Goal: Navigation & Orientation: Find specific page/section

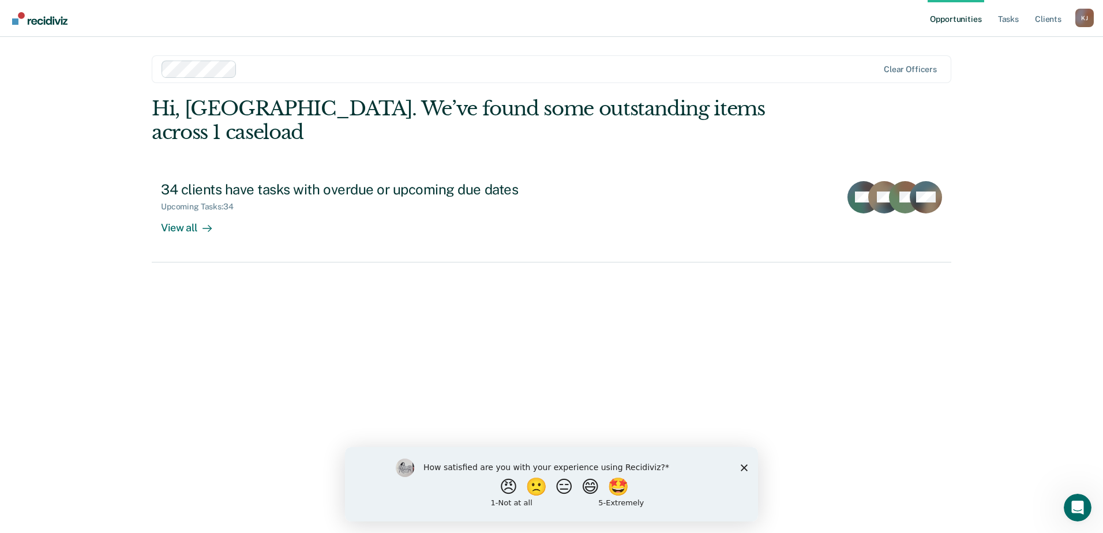
click at [746, 469] on polygon "Close survey" at bounding box center [743, 467] width 7 height 7
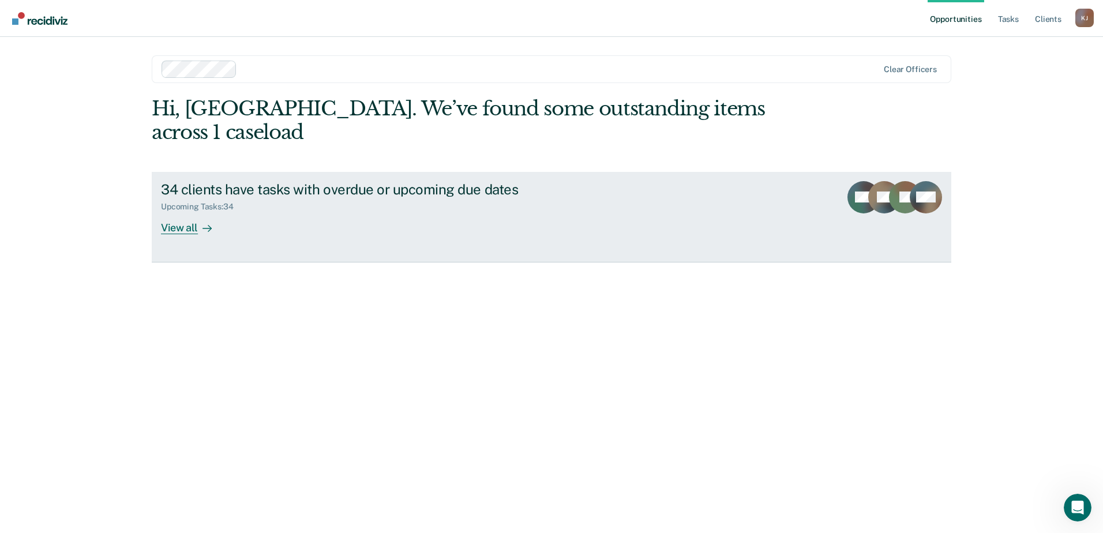
click at [192, 212] on div "View all" at bounding box center [193, 223] width 65 height 22
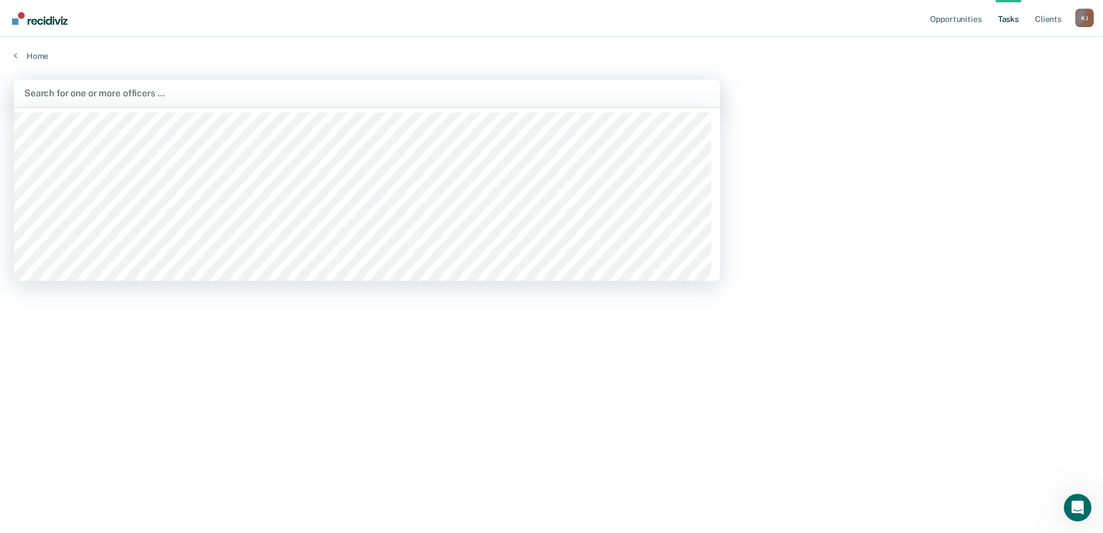
click at [84, 92] on div at bounding box center [366, 92] width 685 height 13
type input "arm"
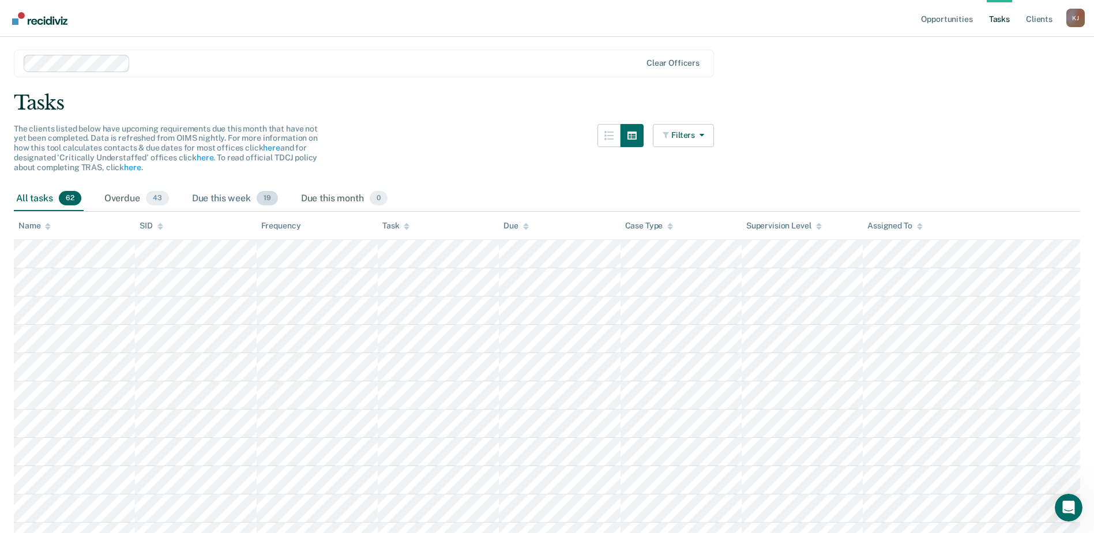
scroll to position [58, 0]
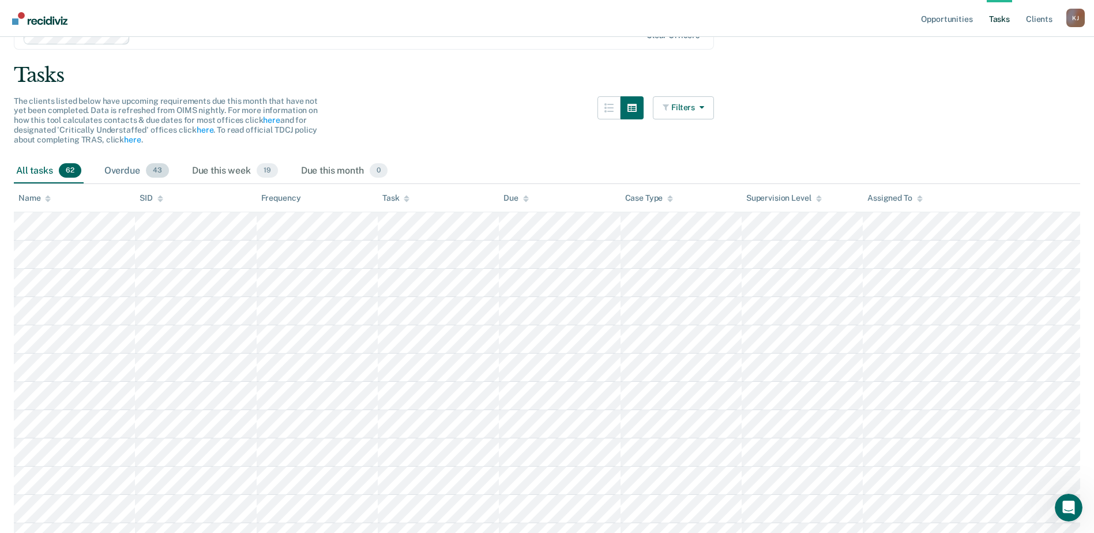
click at [155, 174] on span "43" at bounding box center [157, 170] width 23 height 15
click at [77, 167] on span "62" at bounding box center [70, 170] width 22 height 15
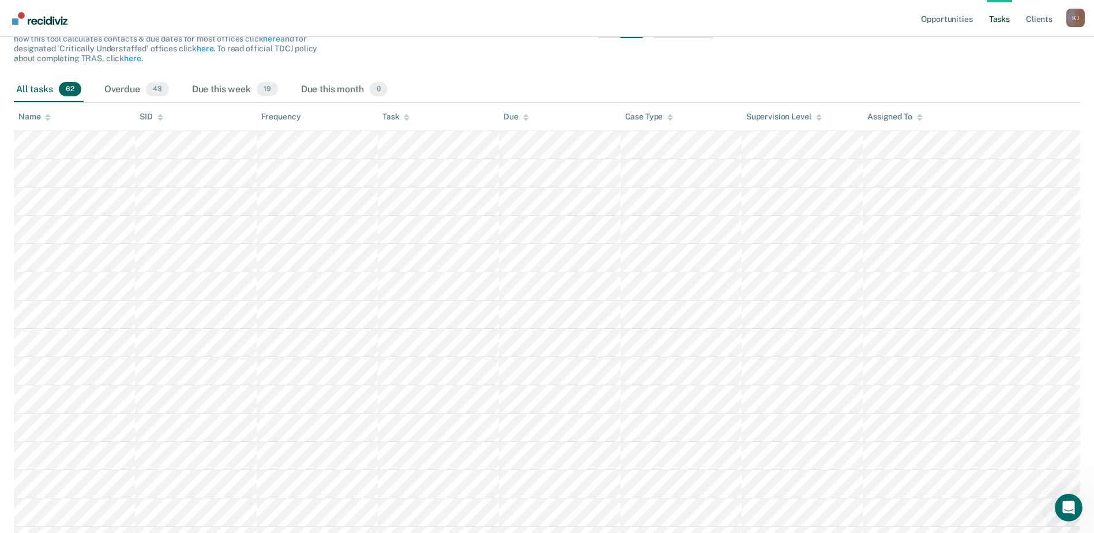
scroll to position [0, 0]
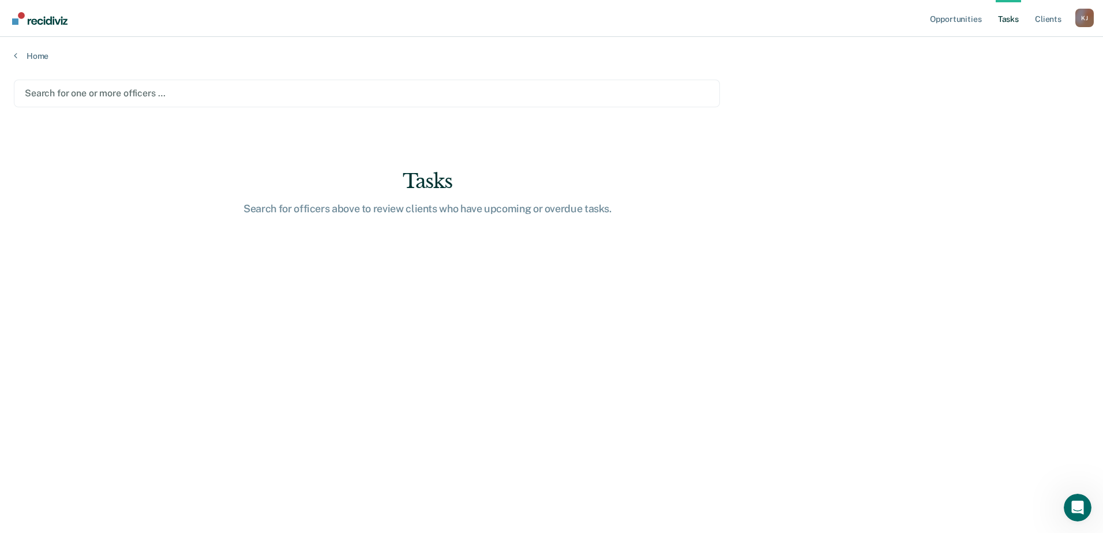
click at [138, 98] on div at bounding box center [367, 92] width 684 height 13
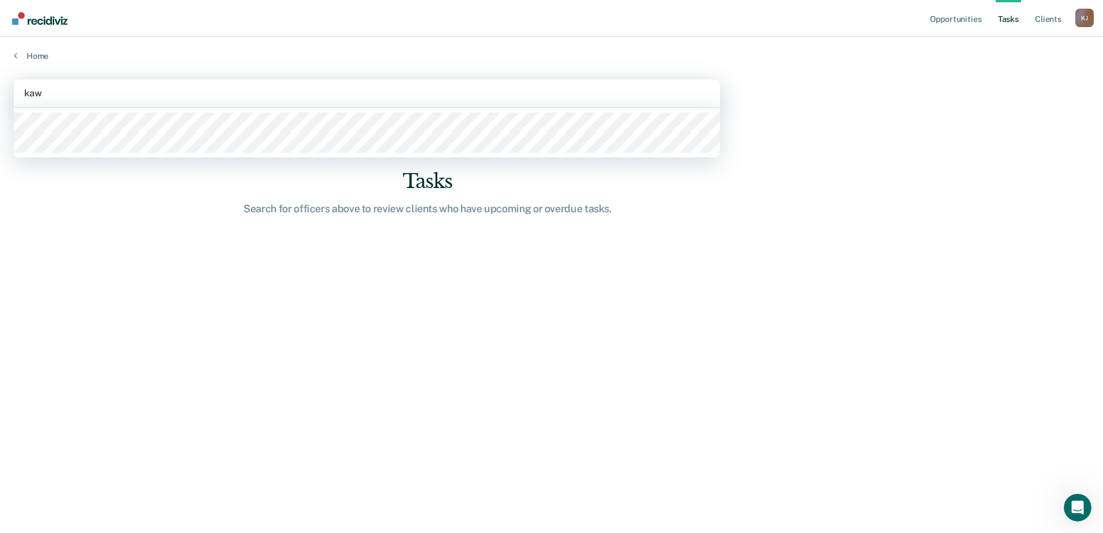
type input "kawa"
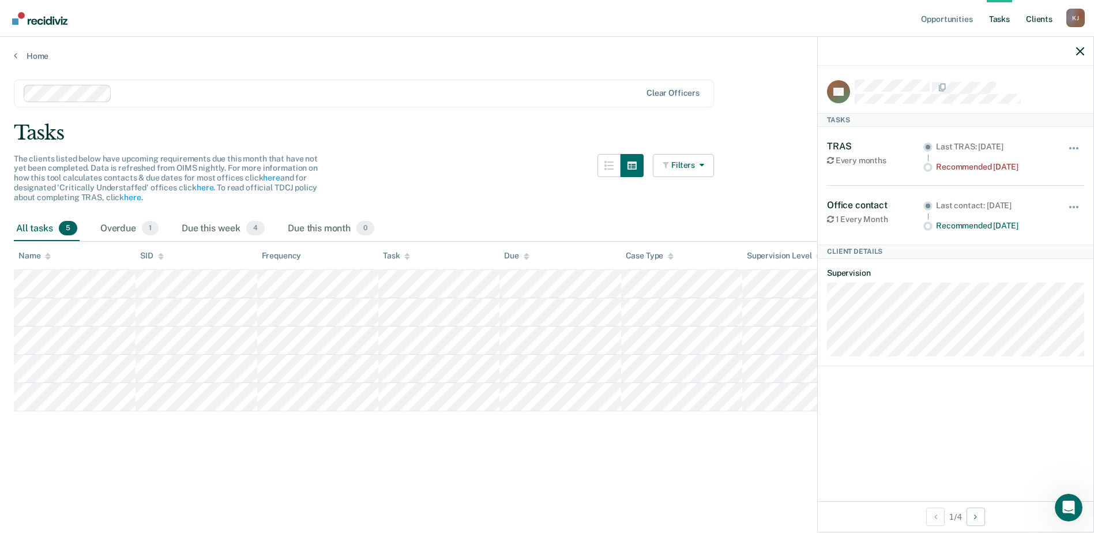
click at [1050, 24] on link "Client s" at bounding box center [1039, 18] width 31 height 37
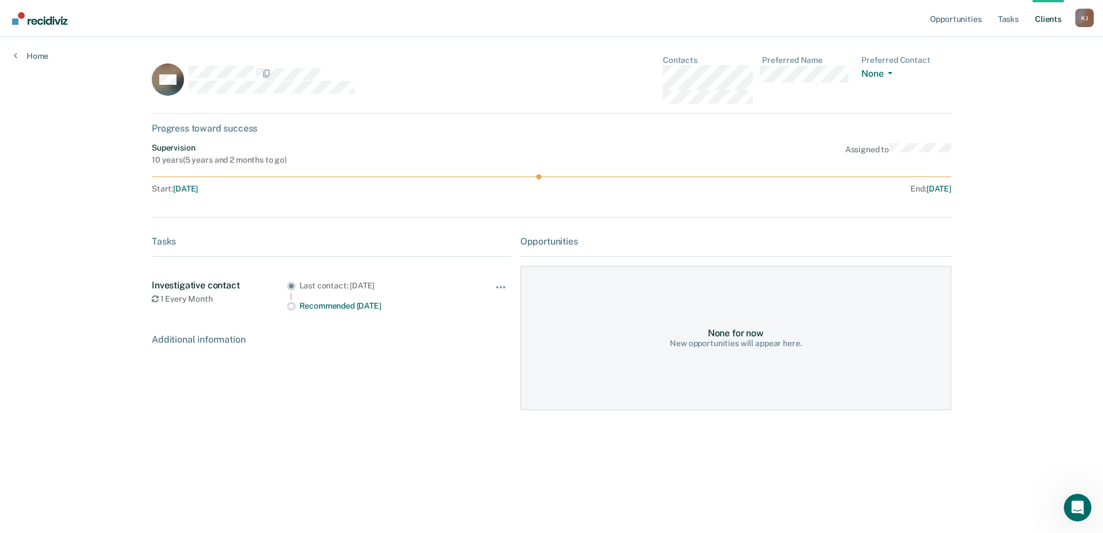
click at [1055, 27] on link "Client s" at bounding box center [1047, 18] width 31 height 37
click at [1082, 14] on div "K J" at bounding box center [1084, 18] width 18 height 18
click at [816, 39] on main "AW Contacts Preferred Name Preferred Contact None Call Text Email None Progress…" at bounding box center [551, 271] width 827 height 468
click at [947, 22] on link "Opportunities" at bounding box center [955, 18] width 56 height 37
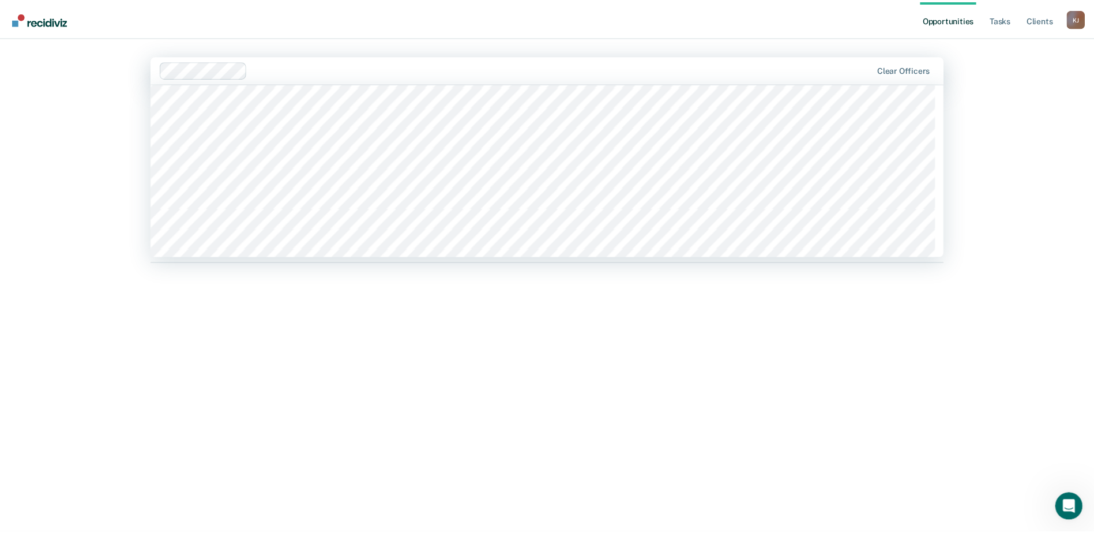
scroll to position [1788, 0]
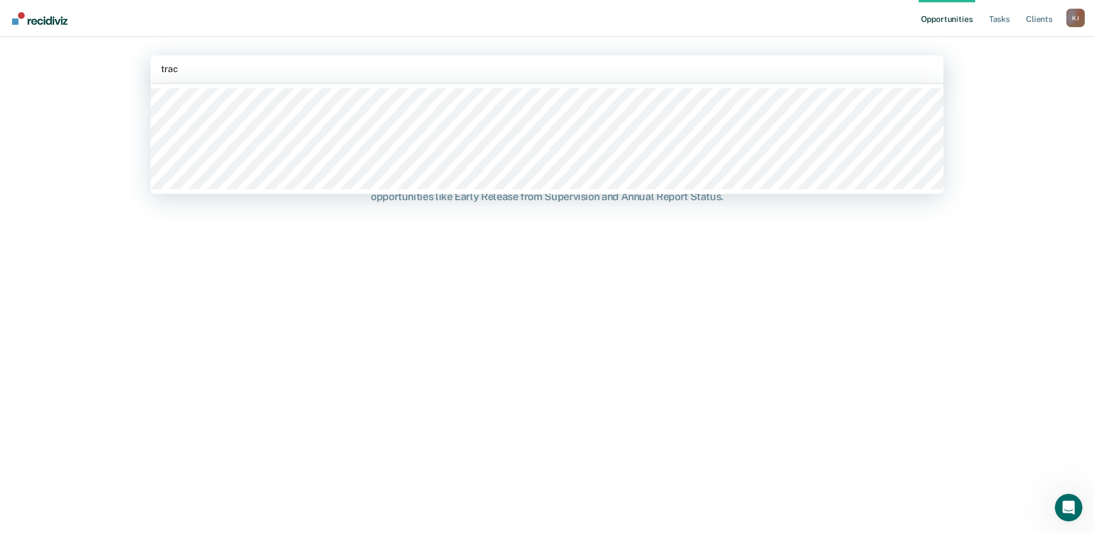
type input "[PERSON_NAME]"
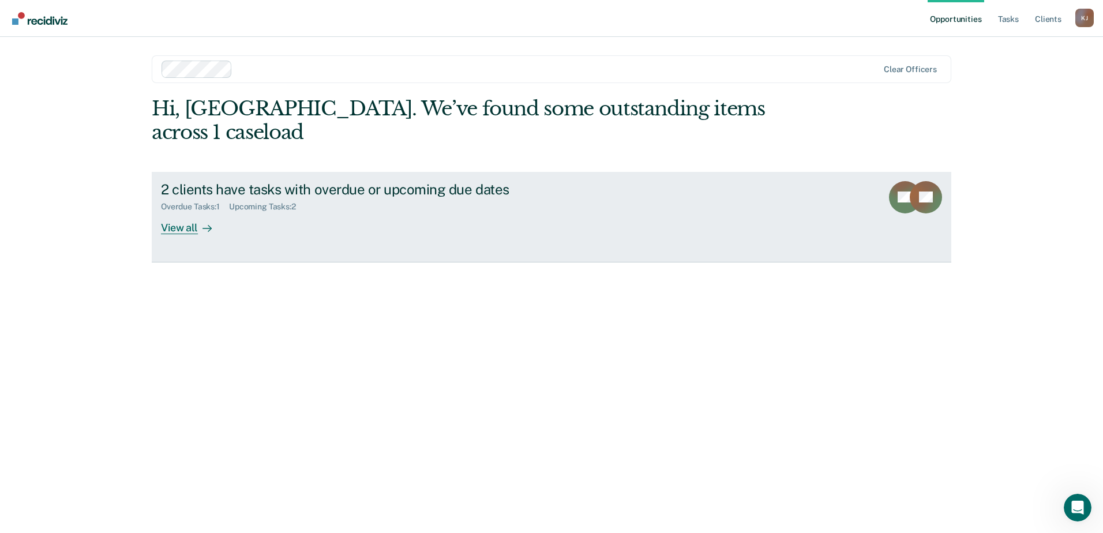
click at [181, 212] on div "View all" at bounding box center [193, 223] width 65 height 22
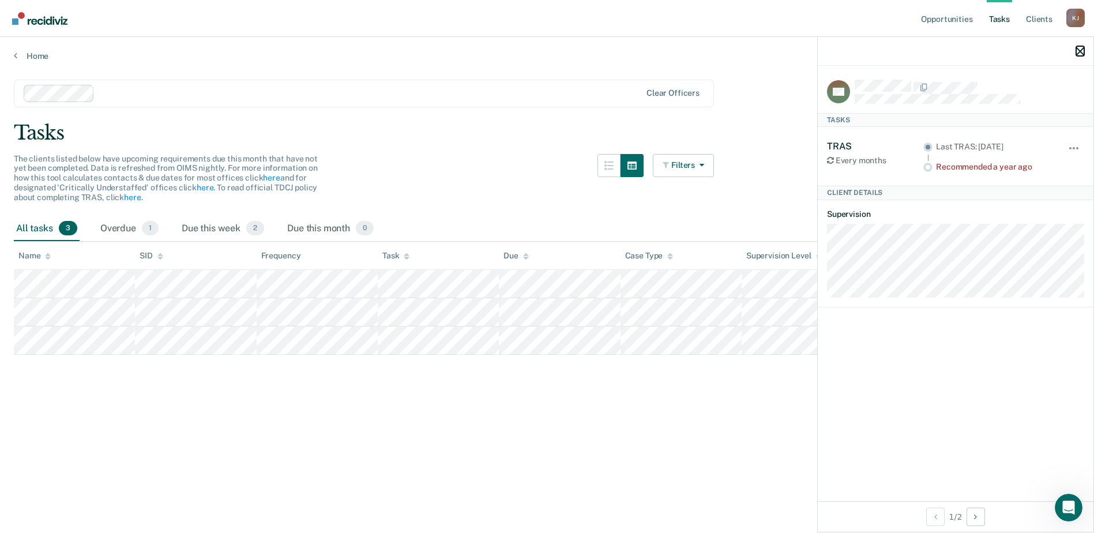
click at [1078, 51] on icon "button" at bounding box center [1080, 51] width 8 height 8
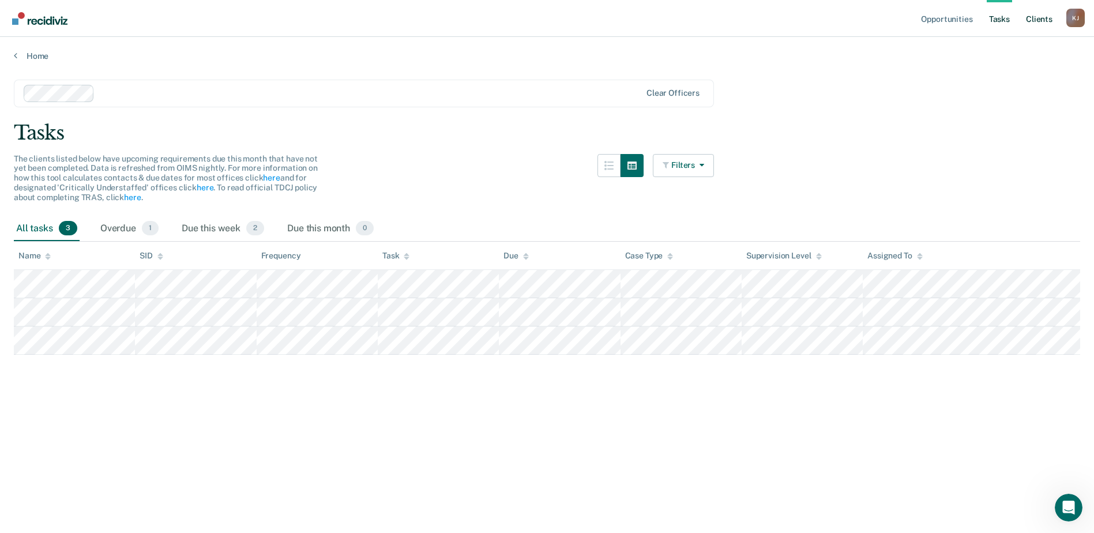
click at [1039, 23] on link "Client s" at bounding box center [1039, 18] width 31 height 37
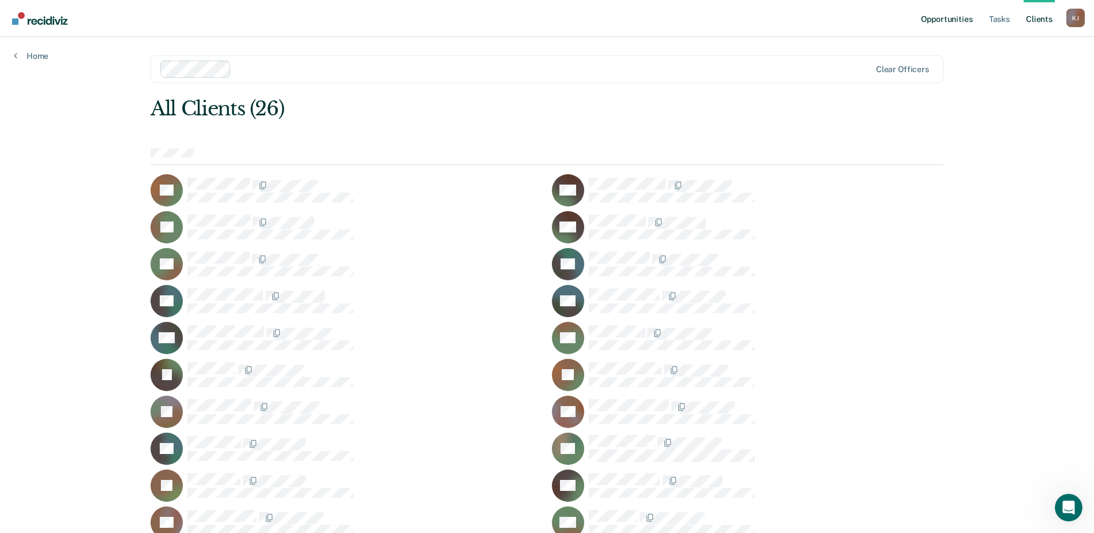
click at [947, 23] on link "Opportunities" at bounding box center [947, 18] width 56 height 37
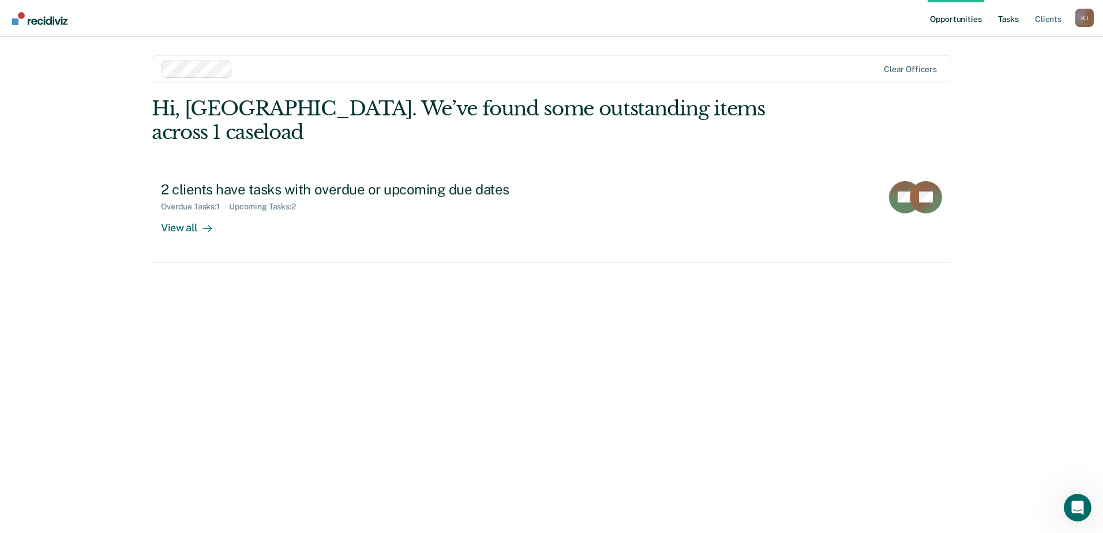
click at [1011, 18] on link "Tasks" at bounding box center [1007, 18] width 25 height 37
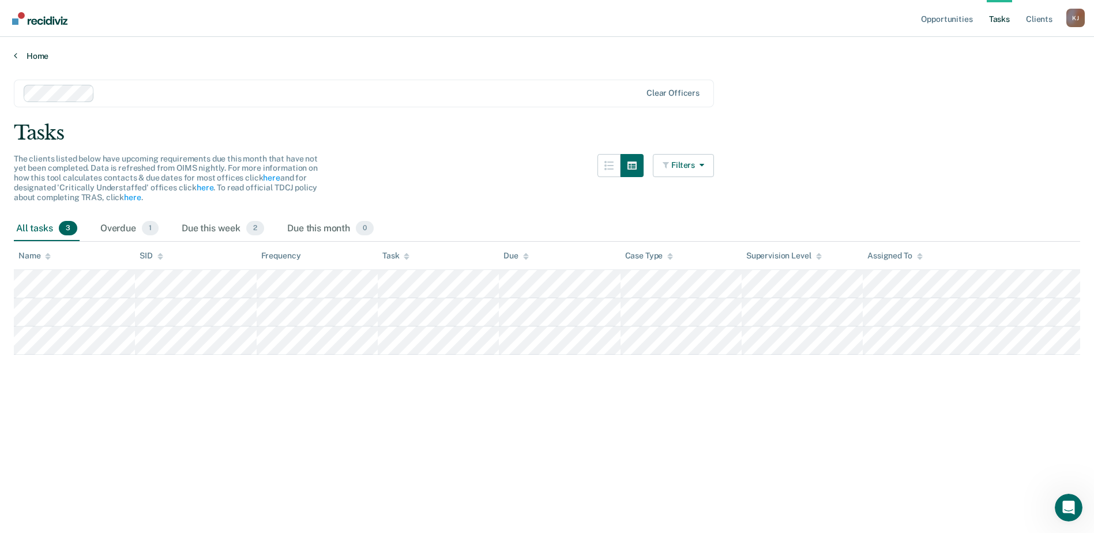
click at [27, 57] on link "Home" at bounding box center [547, 56] width 1066 height 10
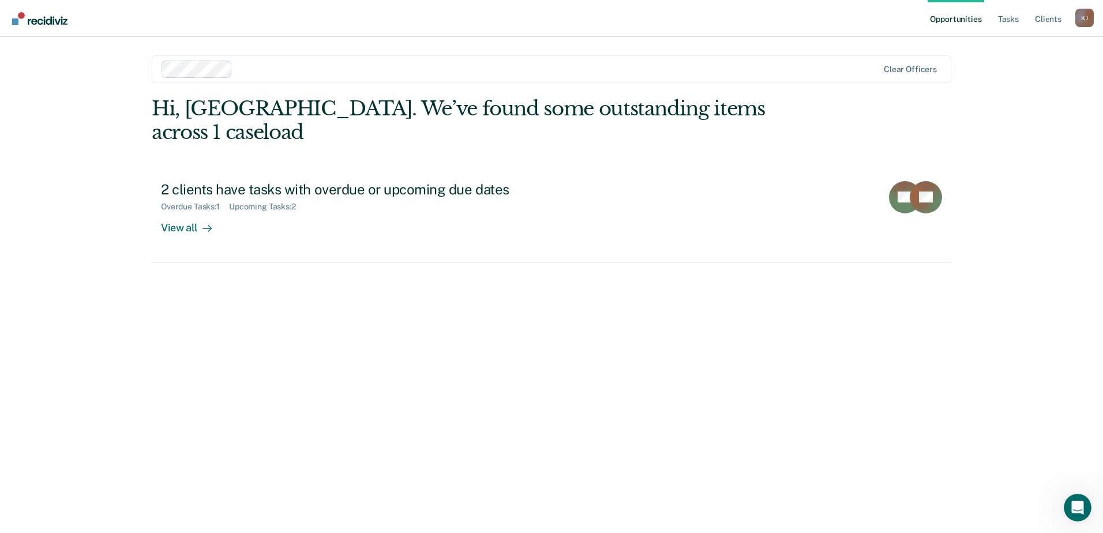
click at [24, 18] on img "Go to Recidiviz Home" at bounding box center [39, 18] width 55 height 13
click at [1006, 18] on link "Tasks" at bounding box center [1007, 18] width 25 height 37
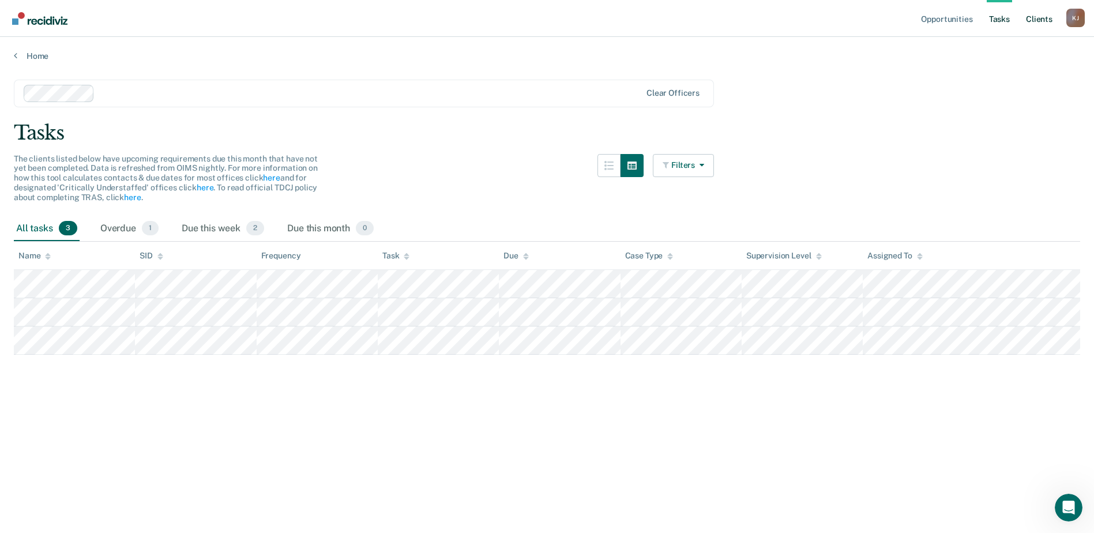
click at [1040, 19] on link "Client s" at bounding box center [1039, 18] width 31 height 37
